Goal: Check status: Check status

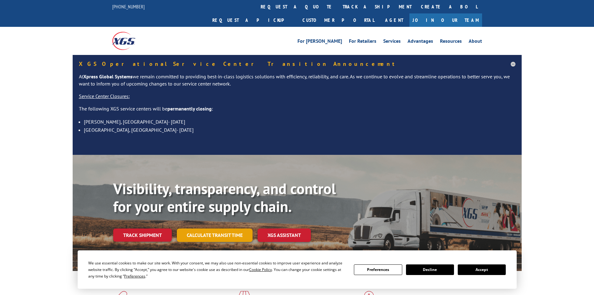
scroll to position [62, 0]
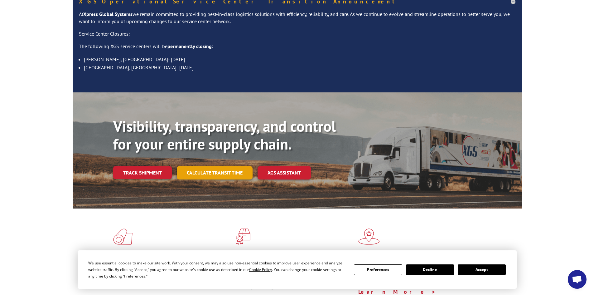
click at [199, 166] on link "Calculate transit time" at bounding box center [215, 172] width 76 height 13
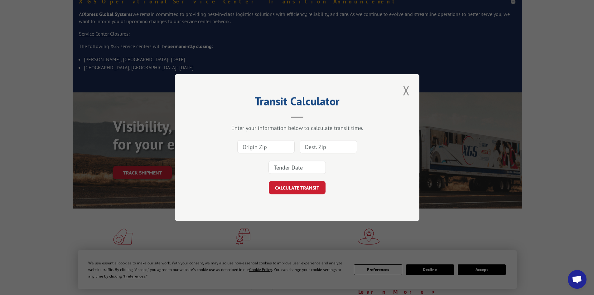
click at [412, 87] on div "Transit Calculator Enter your information below to calculate transit time. CALC…" at bounding box center [297, 147] width 244 height 147
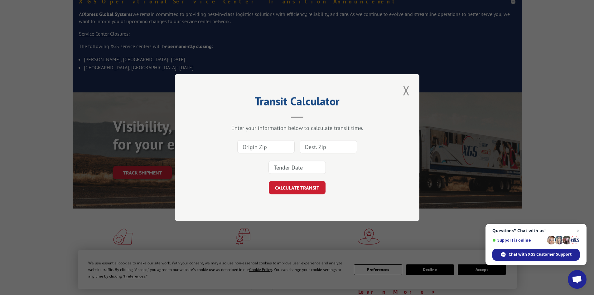
click at [412, 87] on div "Transit Calculator Enter your information below to calculate transit time. CALC…" at bounding box center [297, 147] width 244 height 147
click at [401, 86] on button "Close modal" at bounding box center [406, 90] width 11 height 17
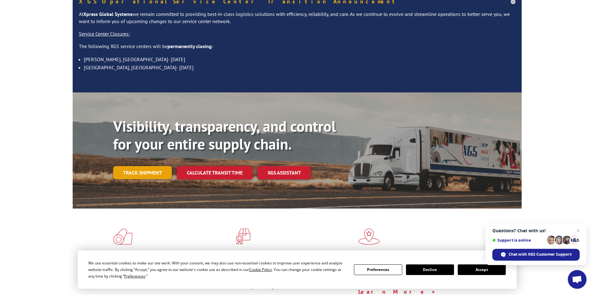
click at [148, 166] on link "Track shipment" at bounding box center [142, 172] width 59 height 13
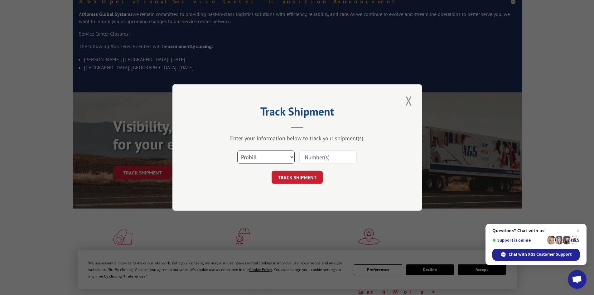
click at [258, 158] on select "Select category... Probill BOL PO" at bounding box center [265, 156] width 57 height 13
select select "bol"
click at [237, 150] on select "Select category... Probill BOL PO" at bounding box center [265, 156] width 57 height 13
drag, startPoint x: 304, startPoint y: 163, endPoint x: 307, endPoint y: 158, distance: 6.1
click at [306, 158] on input at bounding box center [327, 156] width 57 height 13
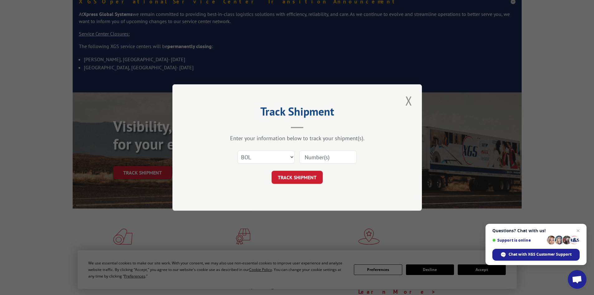
click at [307, 158] on input at bounding box center [327, 156] width 57 height 13
paste input "5958327"
type input "5958327"
click at [303, 173] on button "TRACK SHIPMENT" at bounding box center [297, 177] width 51 height 13
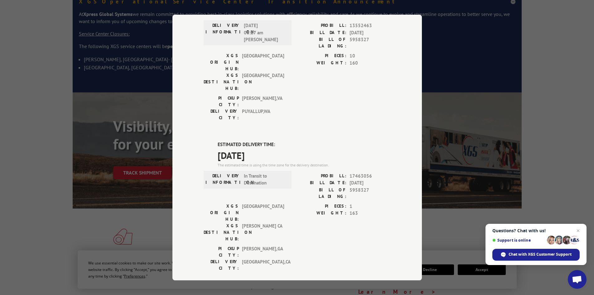
scroll to position [124, 0]
